Goal: Task Accomplishment & Management: Complete application form

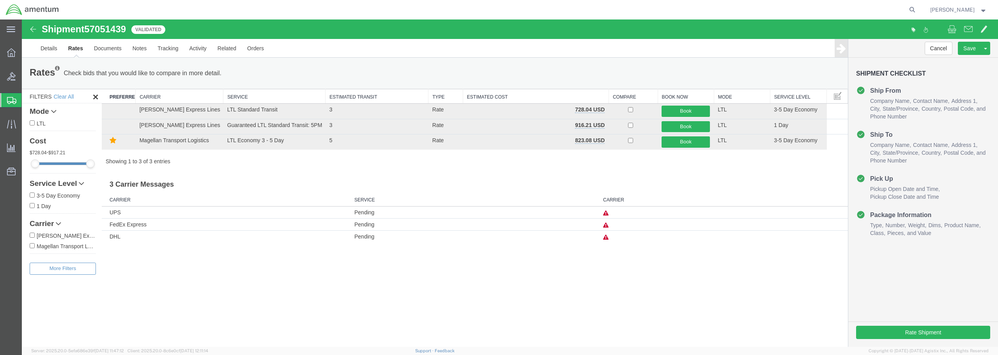
click at [0, 0] on span "Create from Template" at bounding box center [0, 0] width 0 height 0
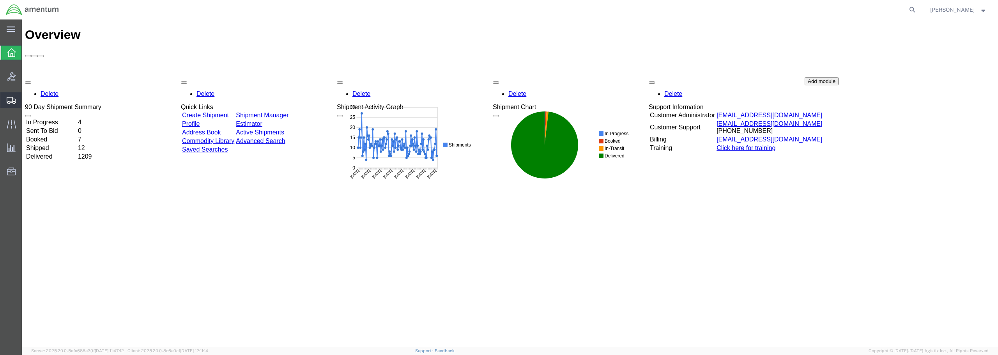
click at [0, 0] on span "Create from Template" at bounding box center [0, 0] width 0 height 0
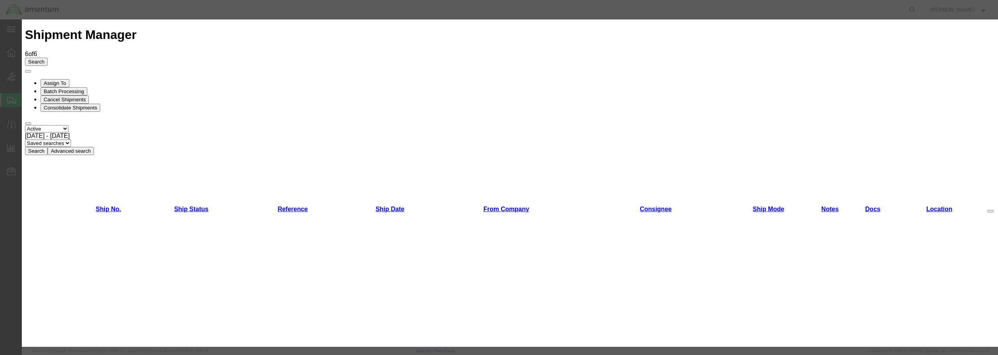
scroll to position [524, 0]
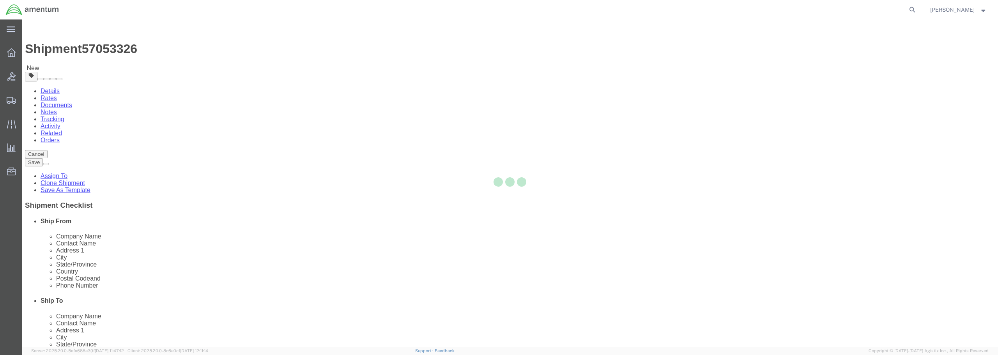
select select "49949"
select select
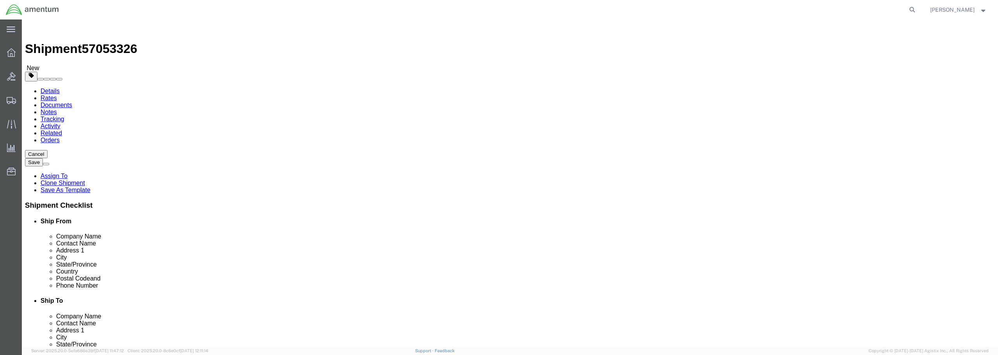
type input "yum"
select select "49951"
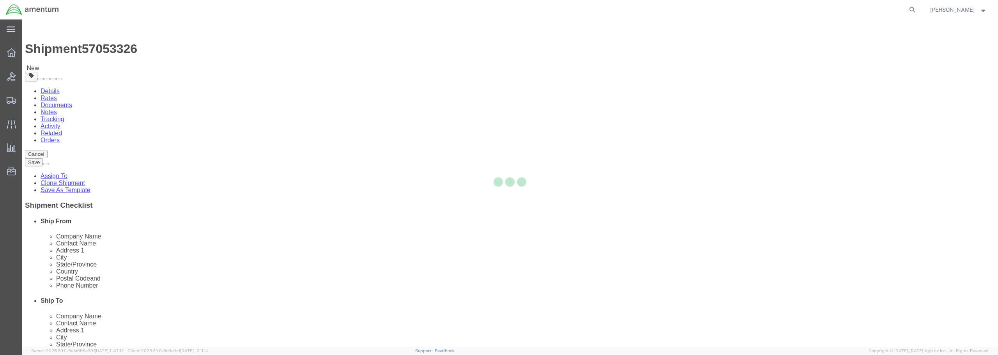
type input "Amentum Services, Inc"
type input "[PERSON_NAME]"
type input "[STREET_ADDRESS]"
type input "Yuma"
type input "85365"
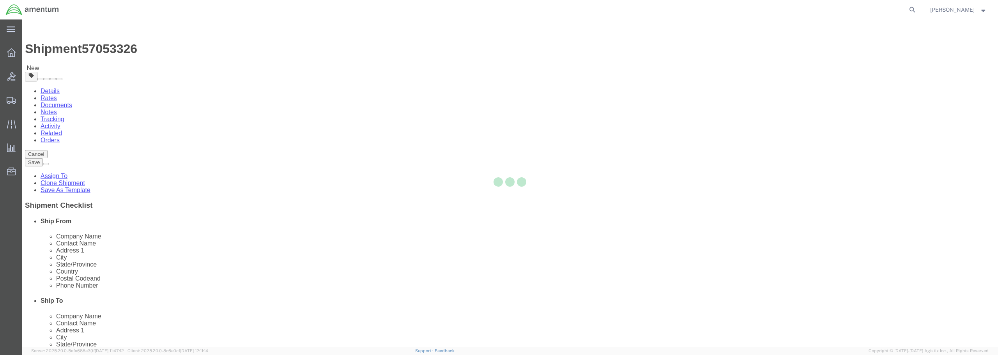
type input "[PHONE_NUMBER]"
type input "215"
type input "[PERSON_NAME][EMAIL_ADDRESS][PERSON_NAME][DOMAIN_NAME]"
checkbox input "true"
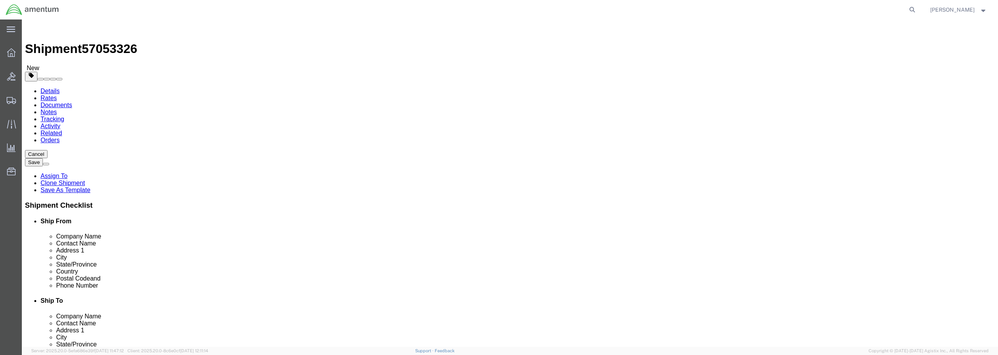
select select "AZ"
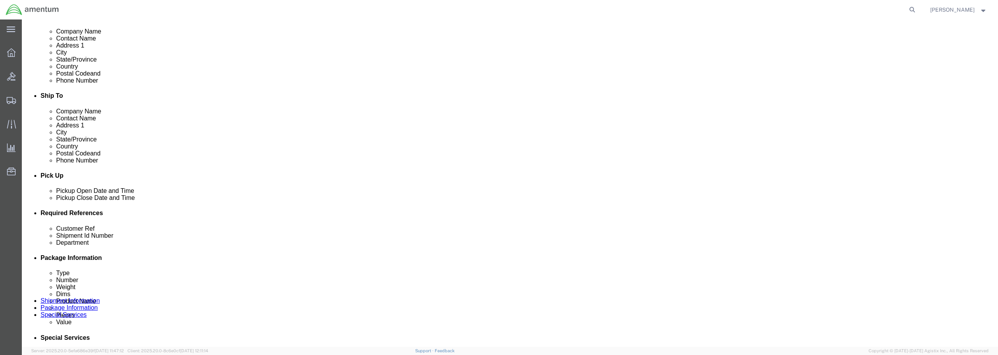
scroll to position [312, 0]
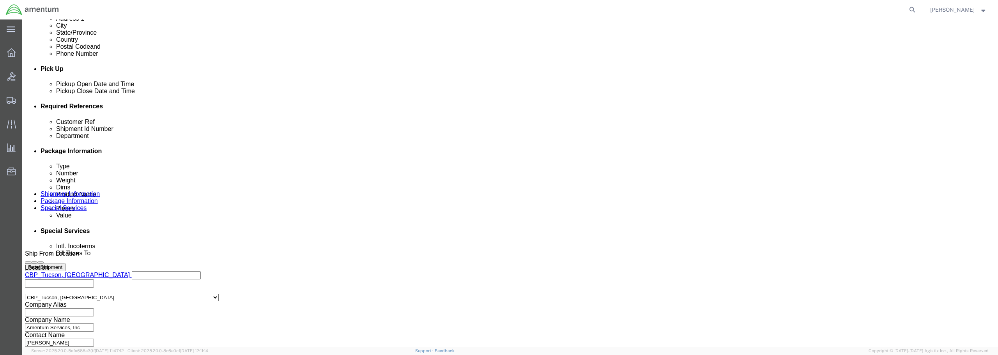
click input "text"
drag, startPoint x: 479, startPoint y: 166, endPoint x: 389, endPoint y: 167, distance: 89.7
click div "Customer Ref LAMP / BATCH 485-009781"
type input "LAMP / BATCH 485-009781"
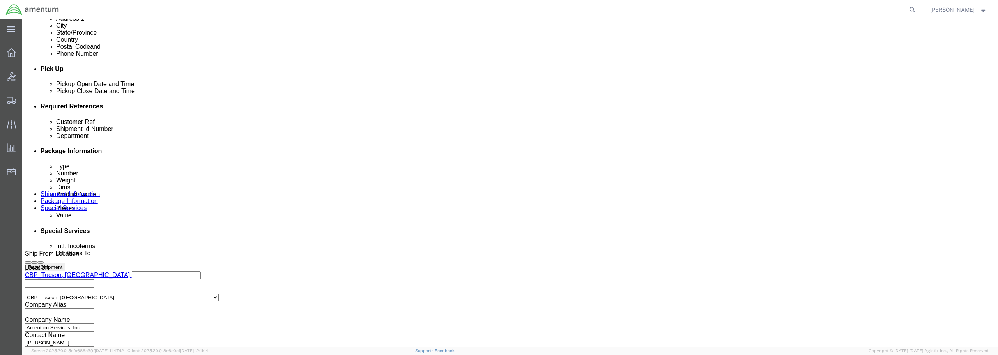
drag, startPoint x: 505, startPoint y: 192, endPoint x: 557, endPoint y: 191, distance: 51.5
click div "Select Account Type Activity ID Airline Appointment Number ASN Batch Request # …"
paste input "LAMP / BATCH 485-009781"
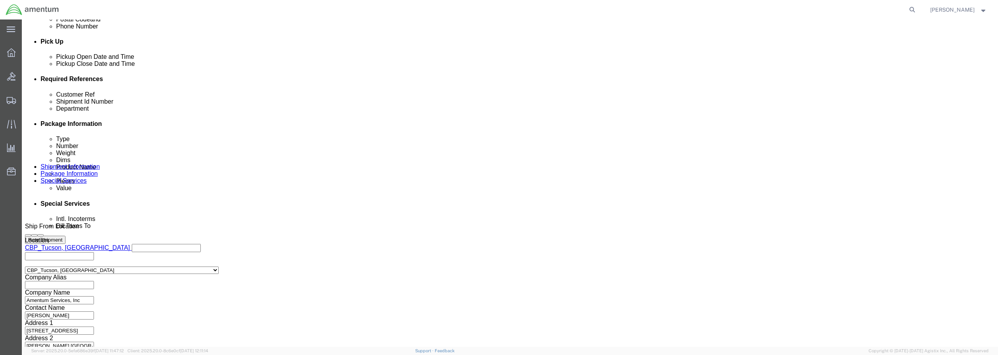
scroll to position [357, 0]
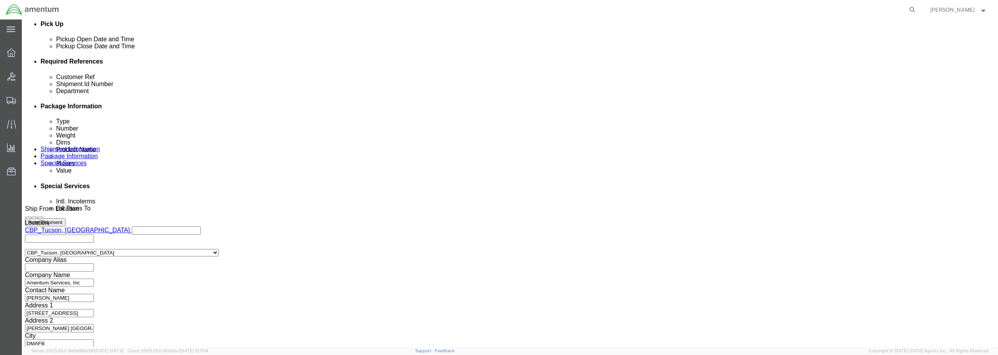
type input "LAMP / BATCH 485-009781"
click button "Continue"
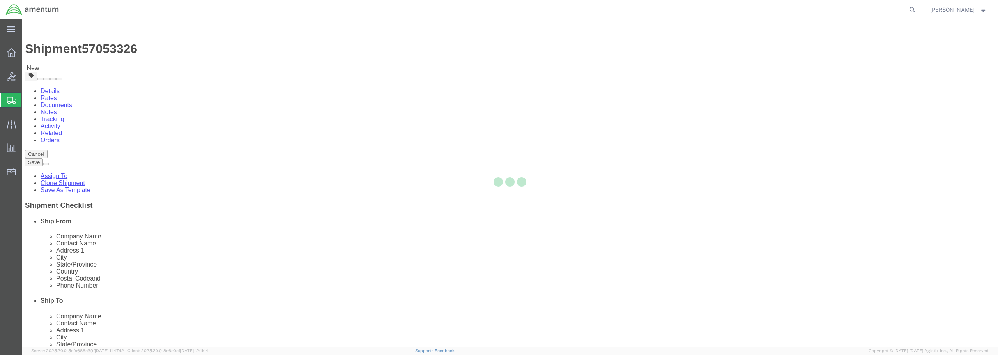
select select "CBOX"
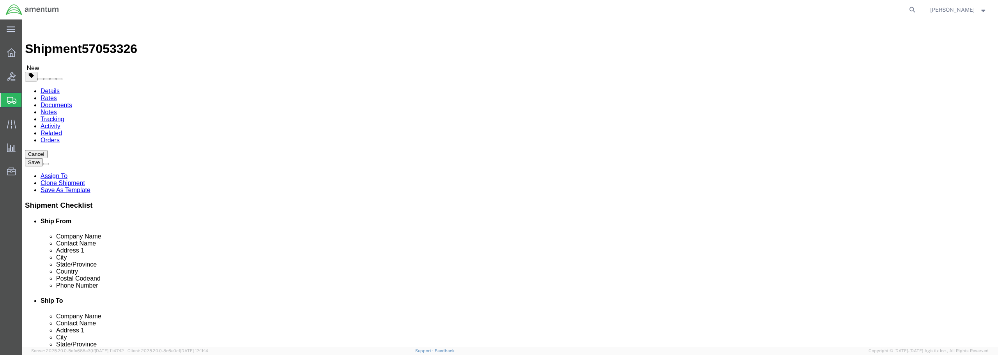
drag, startPoint x: 163, startPoint y: 166, endPoint x: 137, endPoint y: 164, distance: 25.8
click div "Dimensions Length x Width x Height Select cm ft in"
type input "10"
type input "7"
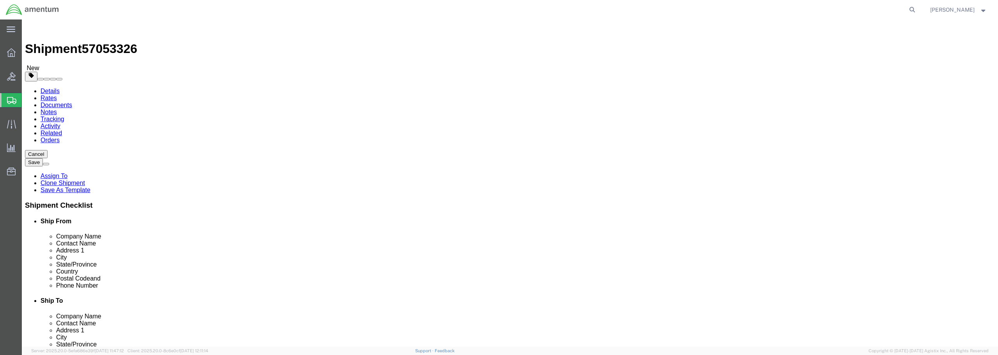
drag, startPoint x: 162, startPoint y: 180, endPoint x: 149, endPoint y: 178, distance: 12.6
click input "0.00"
type input "2.00"
click link "Add Content"
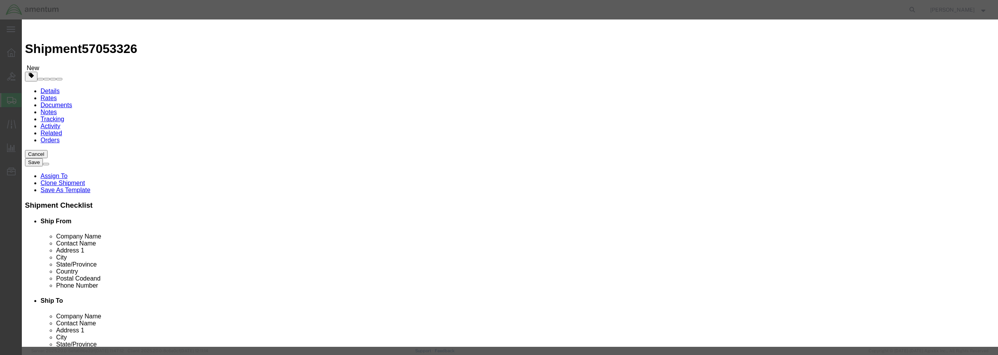
click input "text"
paste input "LAMP / BATCH 485-009781"
type input "LAMP / BATCH 485-009781"
drag, startPoint x: 359, startPoint y: 74, endPoint x: 349, endPoint y: 77, distance: 10.1
click div "0"
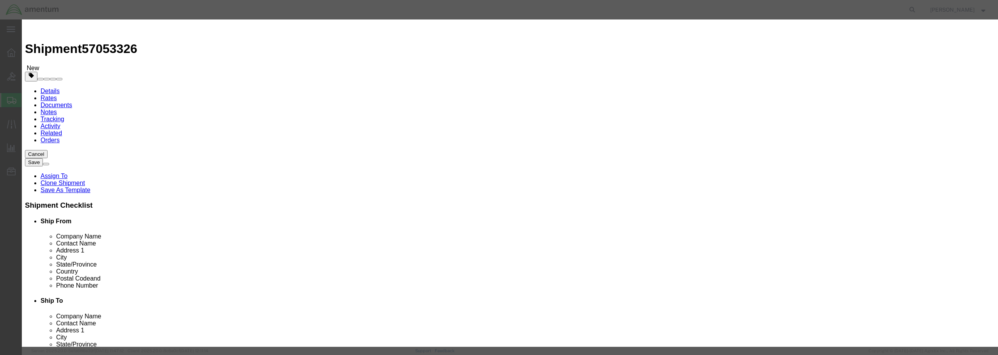
type input "1"
click input "text"
type input "50.00"
click select "Select 50 55 60 65 70 85 92.5 100 125 175 250 300 400"
select select "125"
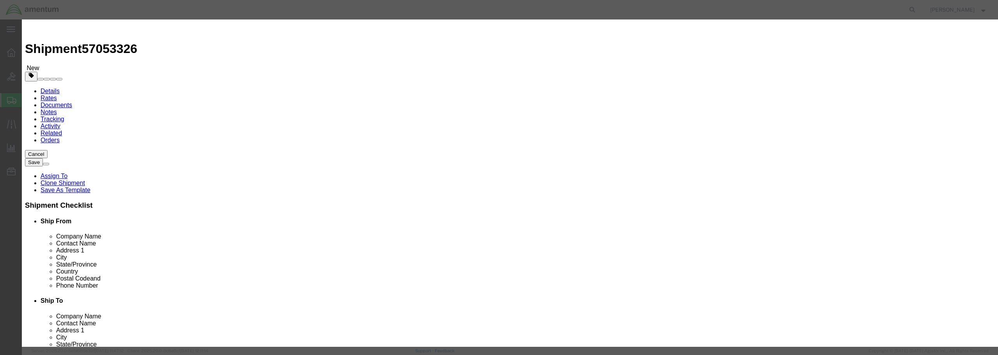
click select "Select 50 55 60 65 70 85 92.5 100 125 175 250 300 400"
click button "Save & Close"
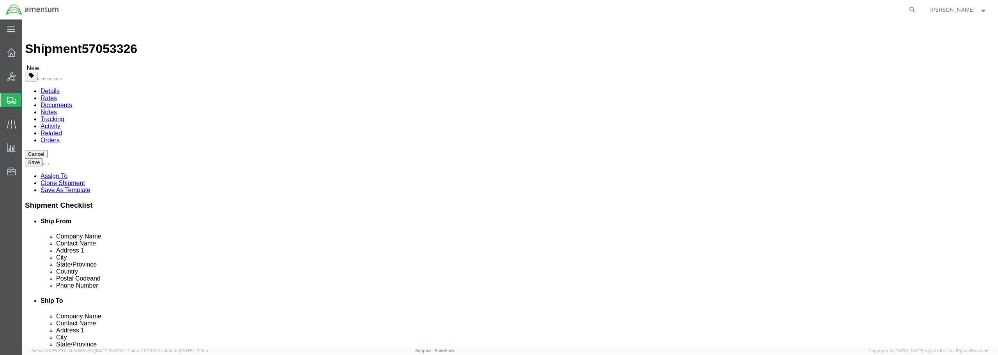
click button "Rate Shipment"
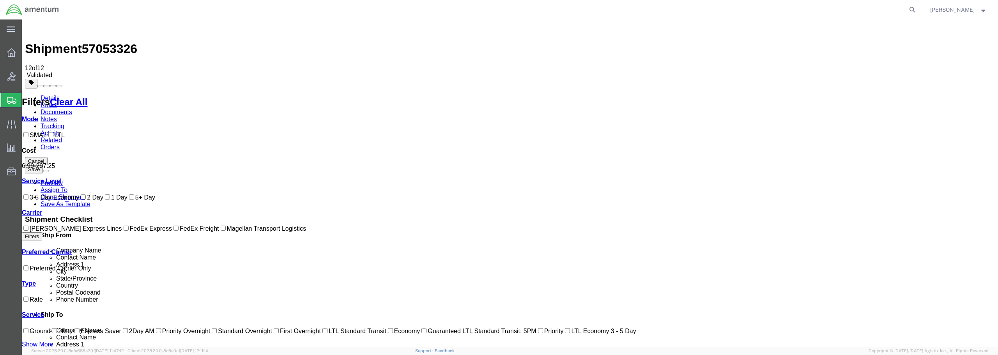
checkbox input "true"
